Goal: Navigation & Orientation: Find specific page/section

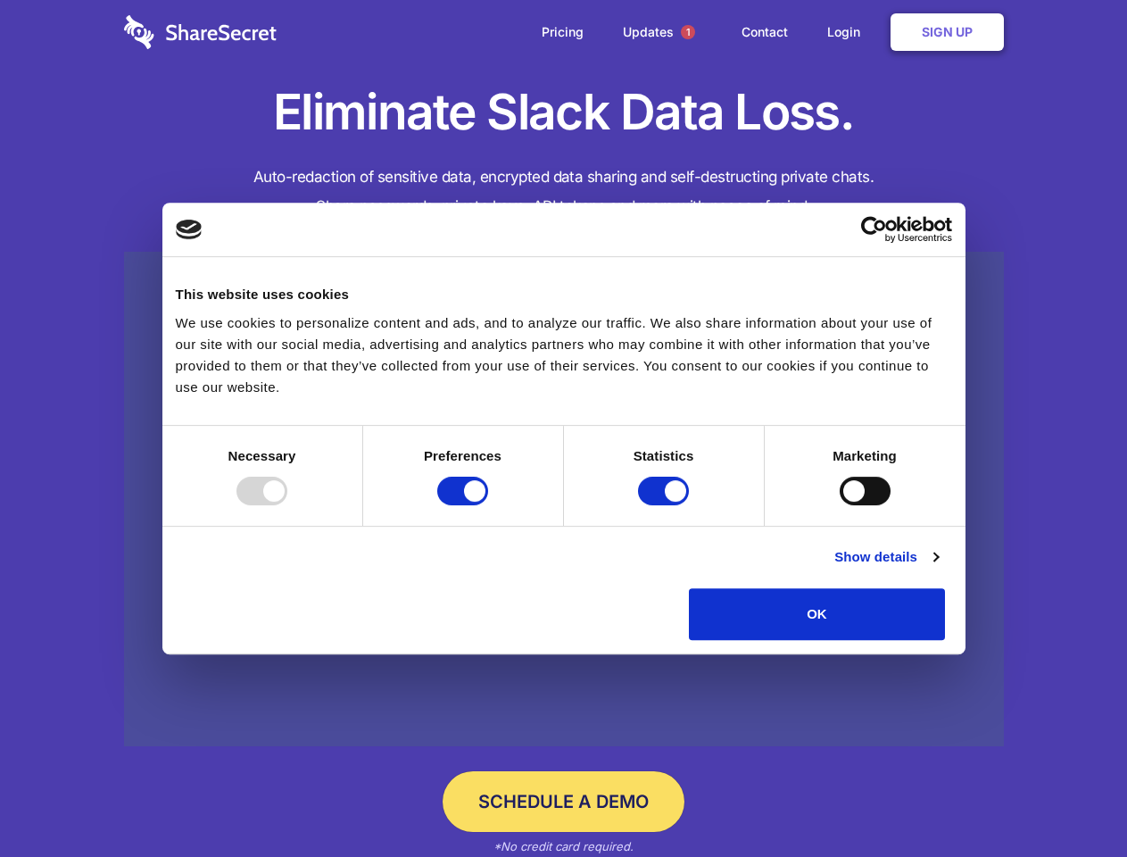
click at [287, 505] on div at bounding box center [261, 490] width 51 height 29
click at [488, 505] on input "Preferences" at bounding box center [462, 490] width 51 height 29
checkbox input "false"
click at [666, 505] on input "Statistics" at bounding box center [663, 490] width 51 height 29
checkbox input "false"
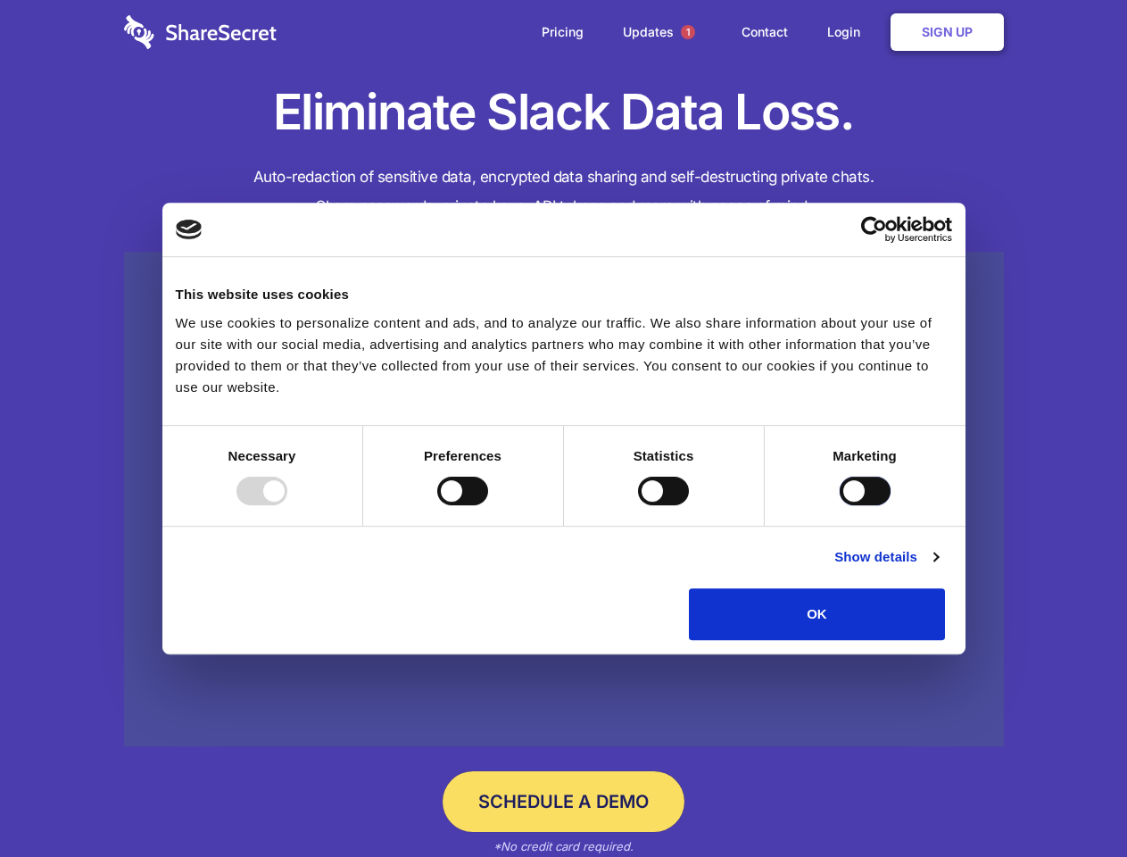
click at [840, 505] on input "Marketing" at bounding box center [865, 490] width 51 height 29
checkbox input "true"
click at [938, 567] on link "Show details" at bounding box center [885, 556] width 103 height 21
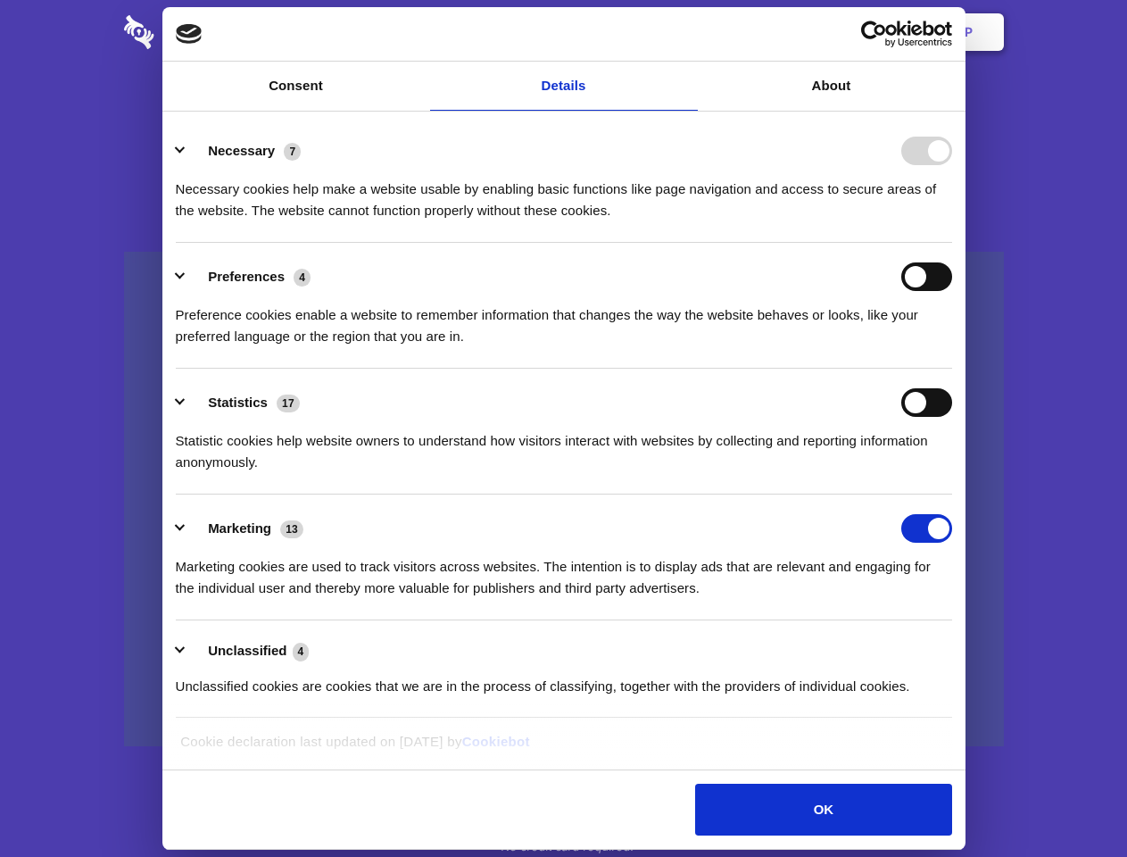
click at [952, 243] on li "Necessary 7 Necessary cookies help make a website usable by enabling basic func…" at bounding box center [564, 180] width 776 height 126
click at [687, 32] on span "1" at bounding box center [688, 32] width 14 height 14
